Goal: Task Accomplishment & Management: Use online tool/utility

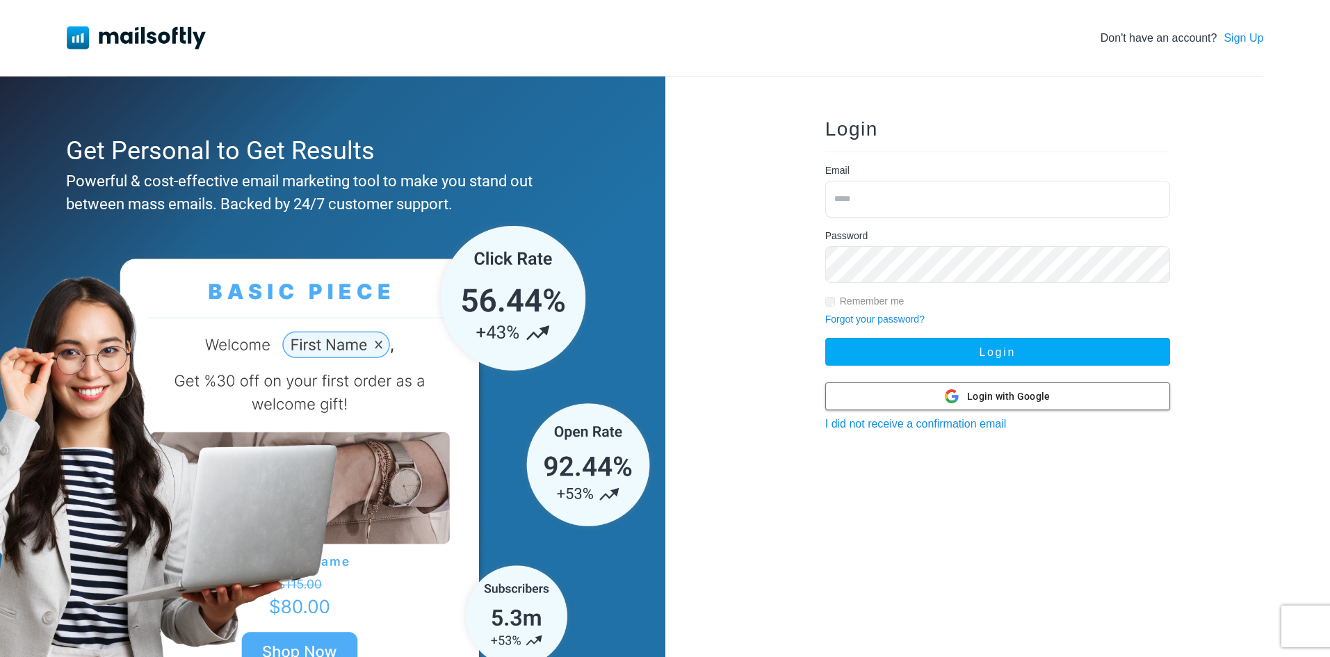
click at [991, 396] on span "Login with Google" at bounding box center [1008, 396] width 83 height 15
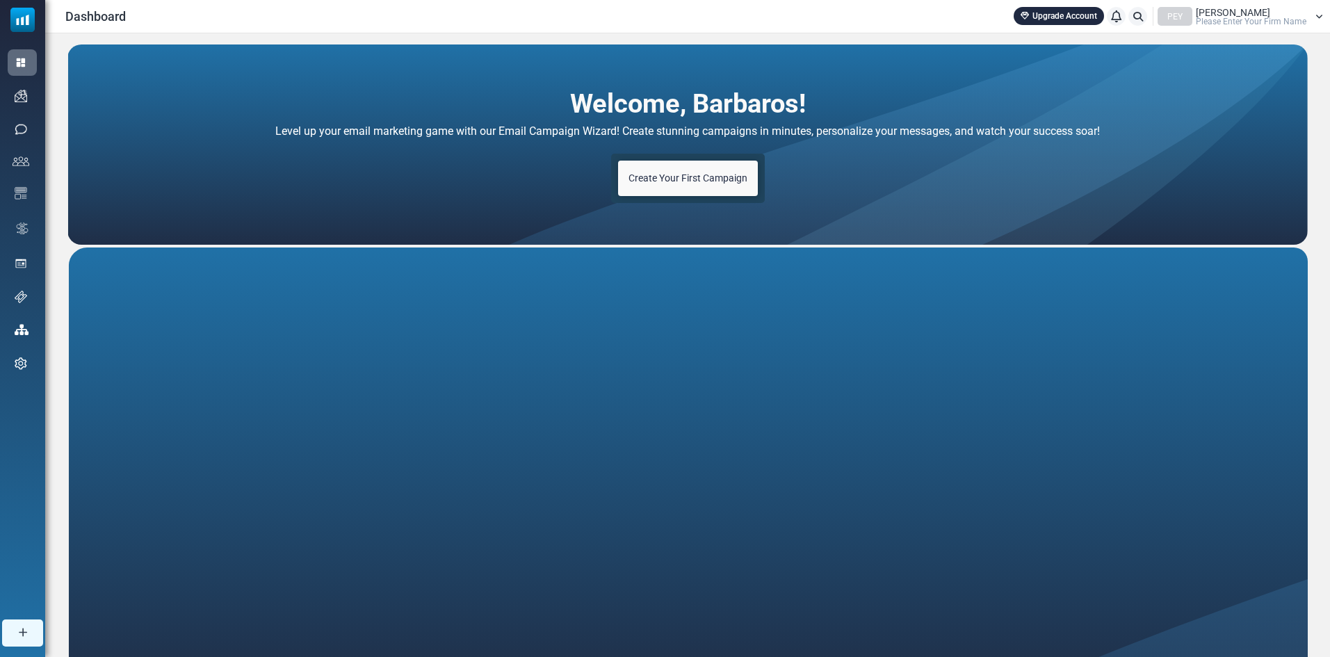
click at [686, 179] on span "Create Your First Campaign" at bounding box center [687, 177] width 119 height 11
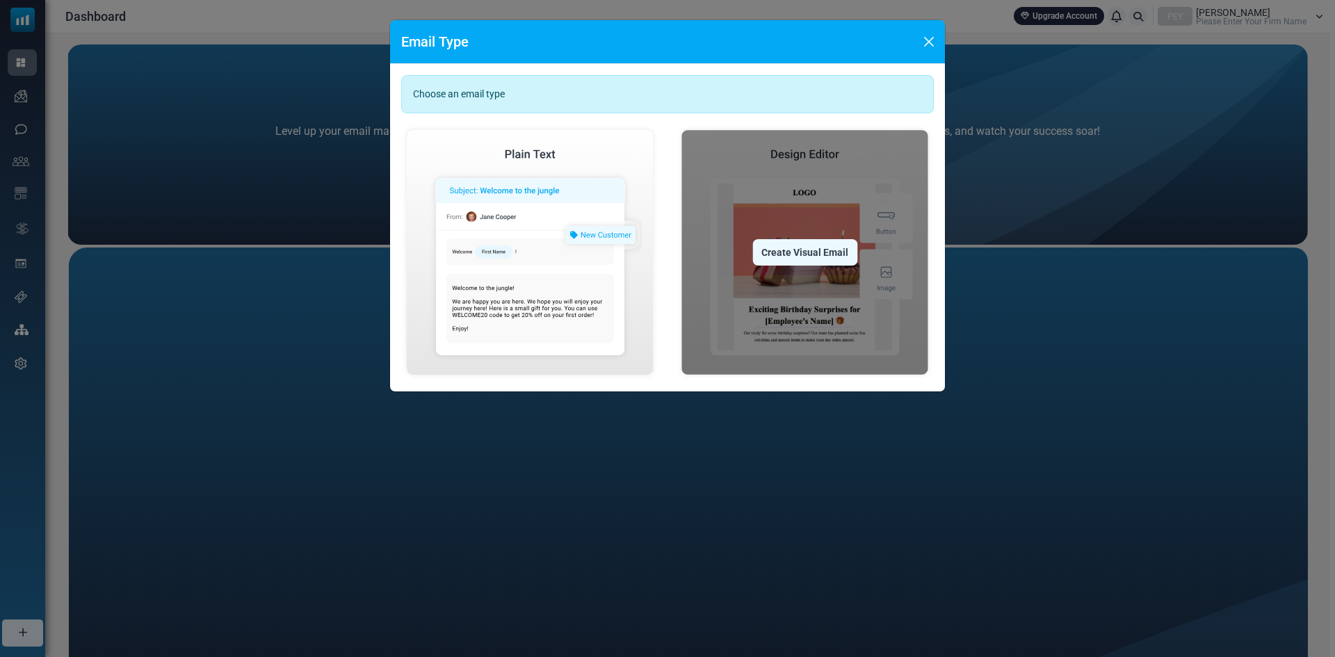
click at [802, 250] on div "Create Visual Email" at bounding box center [804, 252] width 105 height 26
